Goal: Transaction & Acquisition: Book appointment/travel/reservation

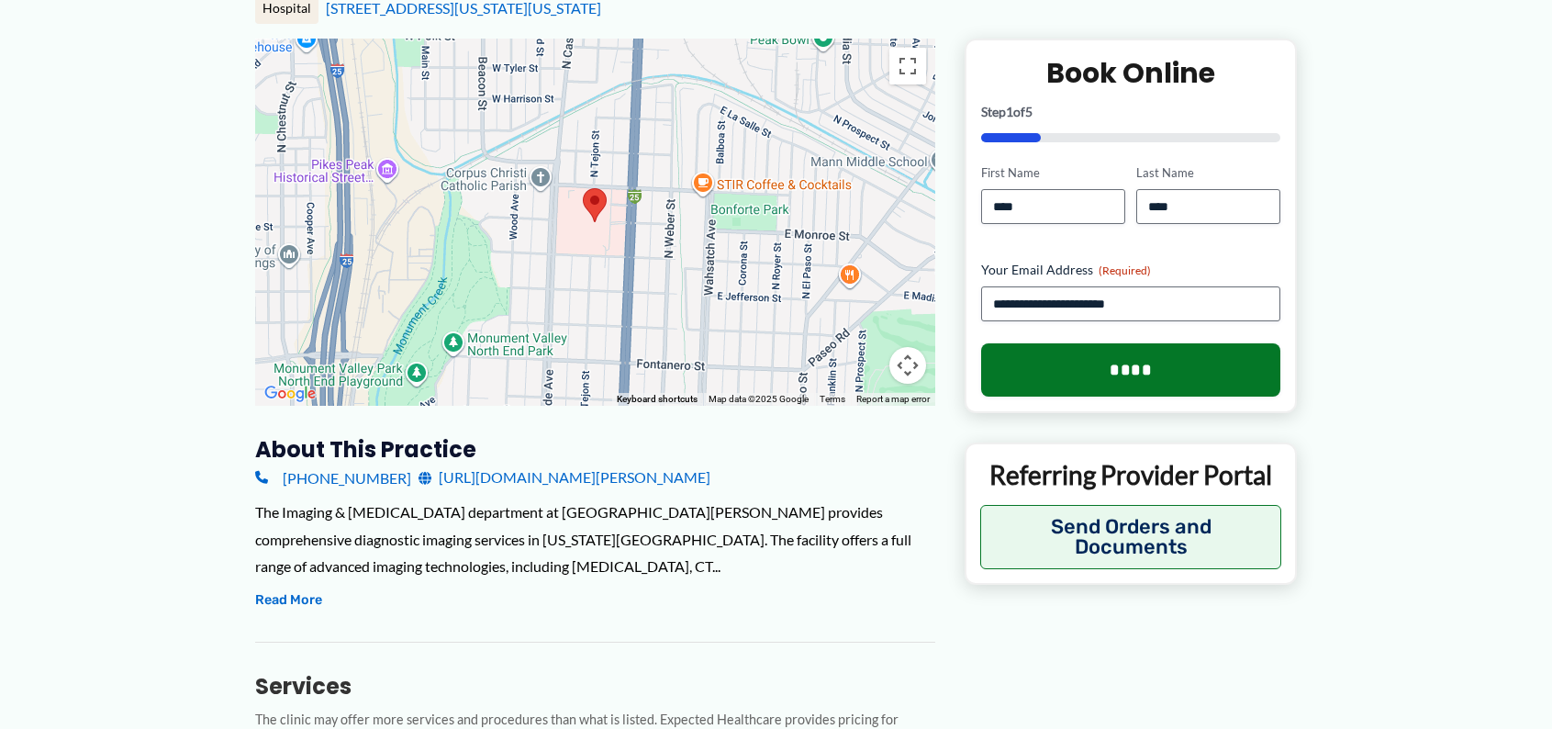
scroll to position [433, 0]
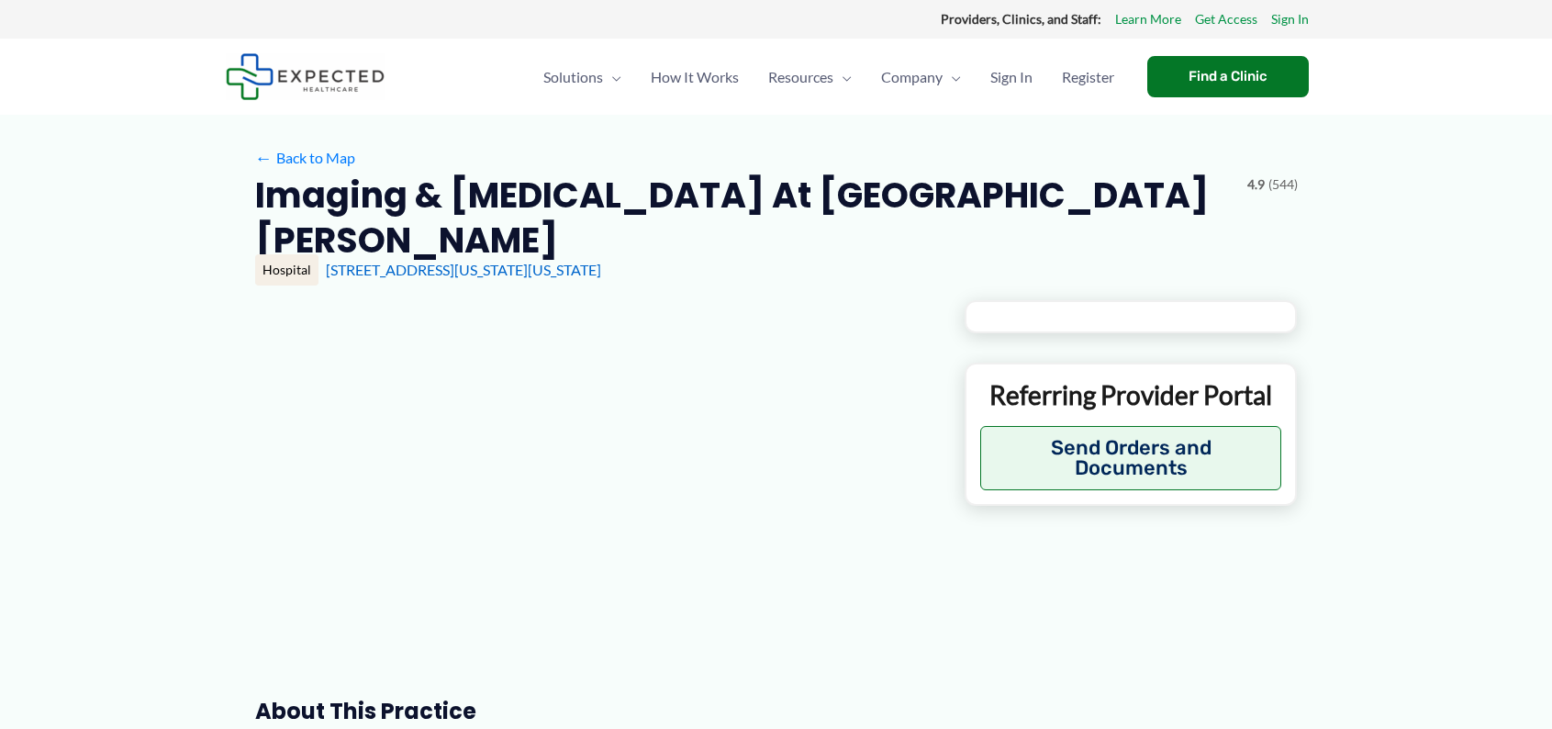
type input "**********"
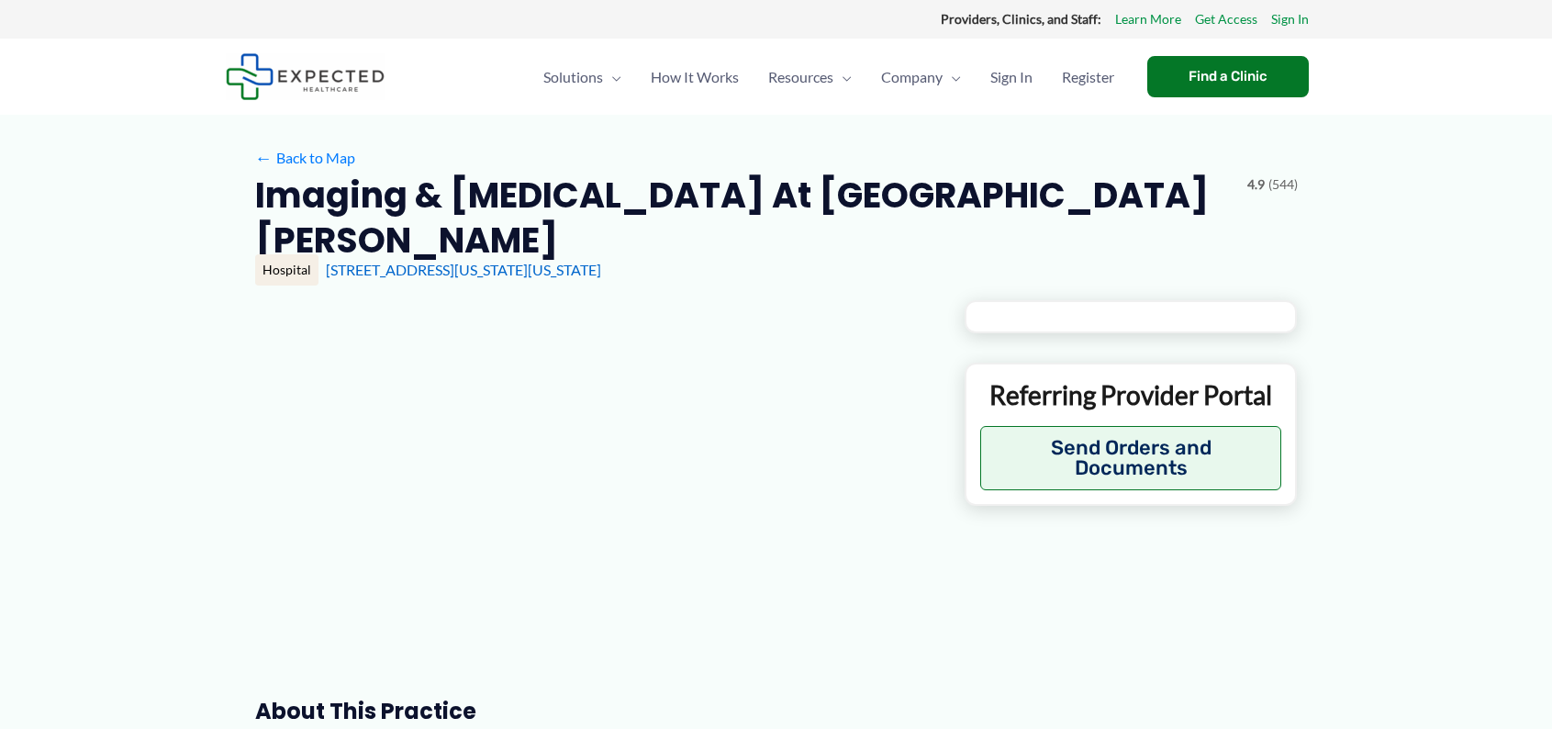
type input "**********"
